Goal: Find specific page/section: Find specific page/section

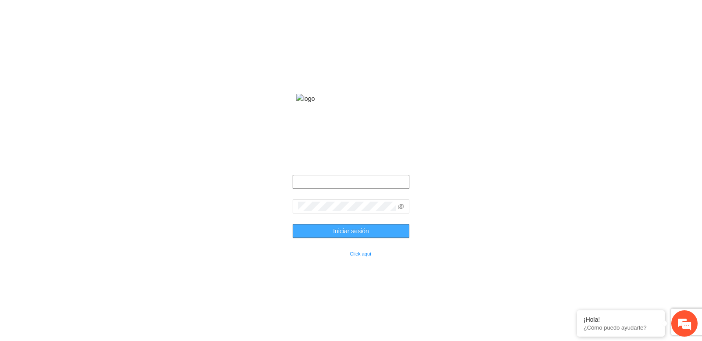
type input "**********"
click at [320, 236] on button "Iniciar sesión" at bounding box center [351, 231] width 117 height 14
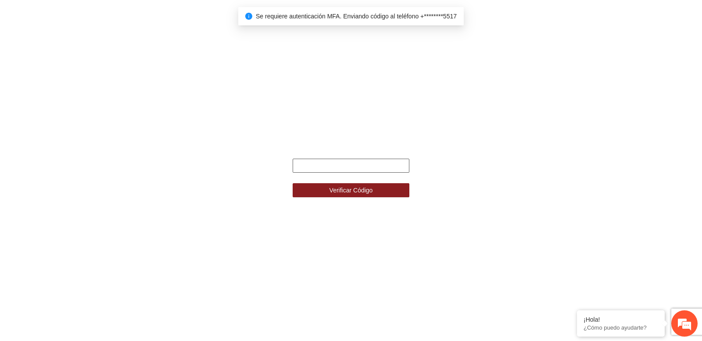
click at [347, 165] on input "text" at bounding box center [351, 166] width 117 height 14
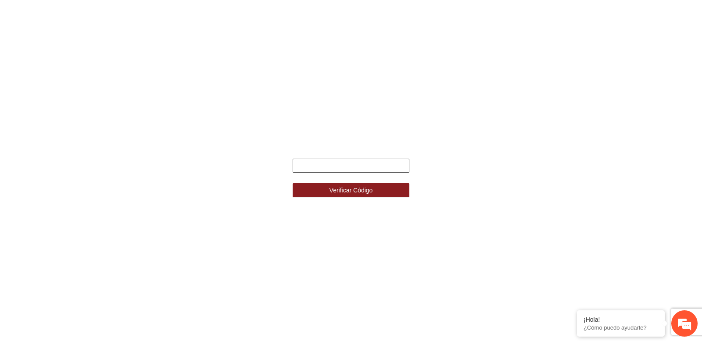
click at [347, 165] on input "text" at bounding box center [351, 166] width 117 height 14
type input "******"
click at [293, 183] on button "Verificar Código" at bounding box center [351, 190] width 117 height 14
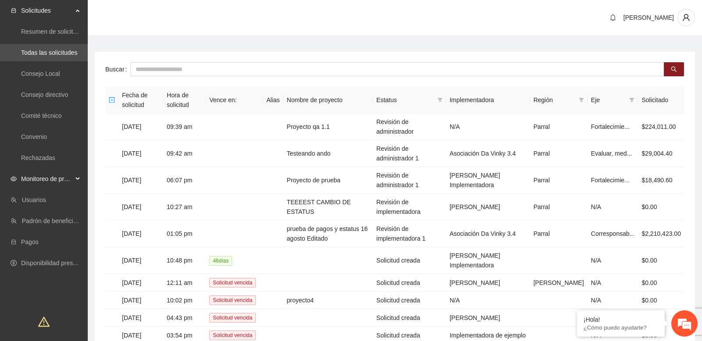
click at [64, 179] on span "Monitoreo de proyectos" at bounding box center [47, 179] width 52 height 18
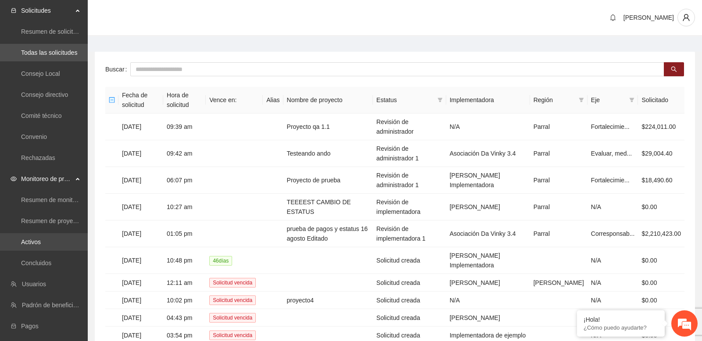
click at [41, 243] on link "Activos" at bounding box center [31, 242] width 20 height 7
click at [183, 53] on div "Buscar Fecha de solicitud Hora de solicitud Vence en: Alias Nombre de proyecto …" at bounding box center [395, 216] width 600 height 328
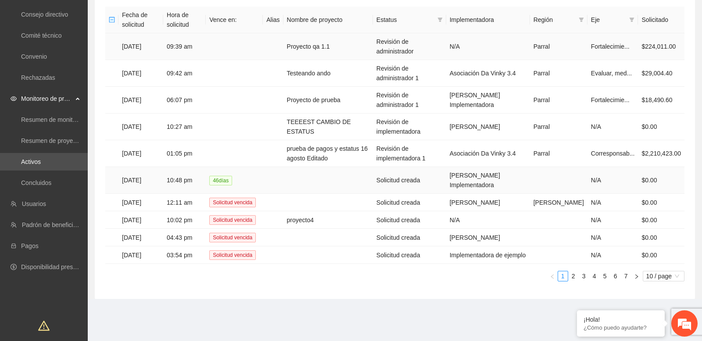
scroll to position [81, 0]
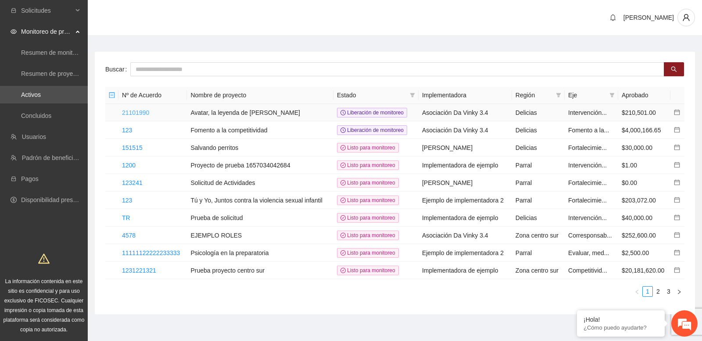
click at [139, 110] on link "21101990" at bounding box center [135, 112] width 27 height 7
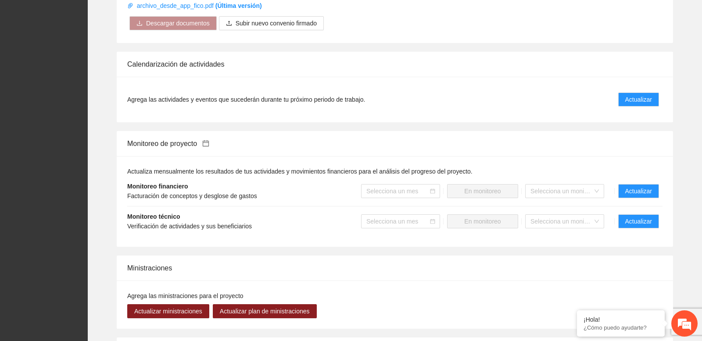
scroll to position [543, 0]
click at [625, 216] on span "Actualizar" at bounding box center [638, 221] width 27 height 10
